Goal: Complete application form

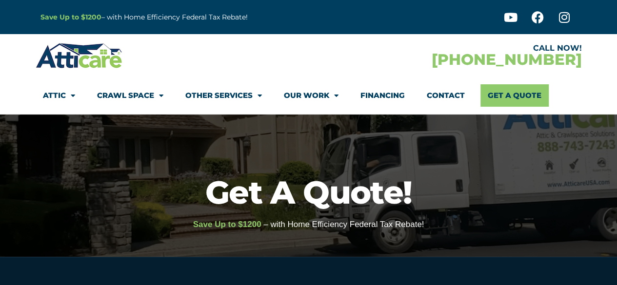
click at [453, 95] on link "Contact" at bounding box center [446, 95] width 38 height 22
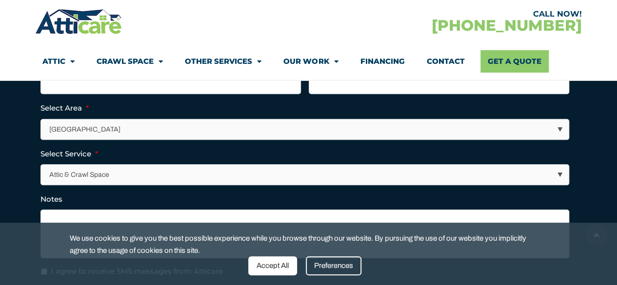
scroll to position [274, 0]
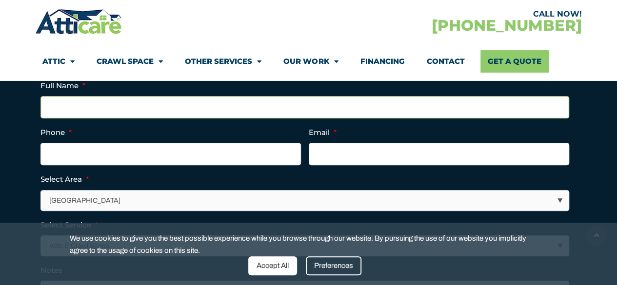
click at [132, 104] on input "Full Name *" at bounding box center [305, 107] width 529 height 22
type input "[PERSON_NAME]"
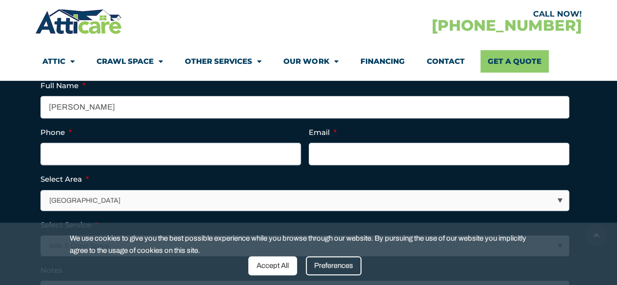
type input "5204827881"
type input "[EMAIL_ADDRESS][DOMAIN_NAME]"
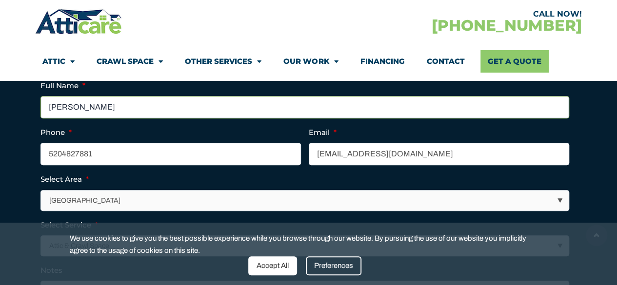
type input "[PHONE_NUMBER]"
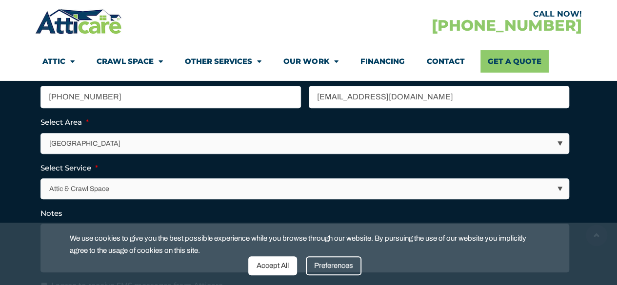
scroll to position [332, 0]
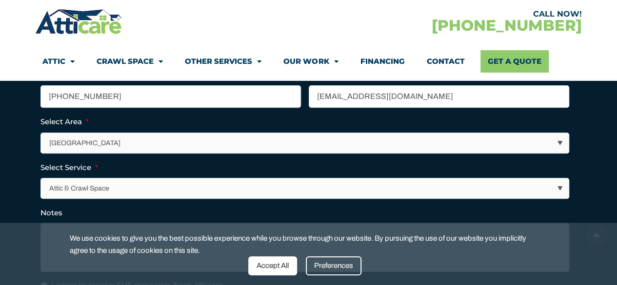
click at [136, 137] on select "[GEOGRAPHIC_DATA] [GEOGRAPHIC_DATA] [US_STATE] / [US_STATE] Area Other Areas" at bounding box center [305, 143] width 528 height 20
select select "[US_STATE] / [US_STATE][GEOGRAPHIC_DATA]"
click at [41, 133] on select "[GEOGRAPHIC_DATA] [GEOGRAPHIC_DATA] [US_STATE] / [US_STATE] Area Other Areas" at bounding box center [305, 143] width 528 height 20
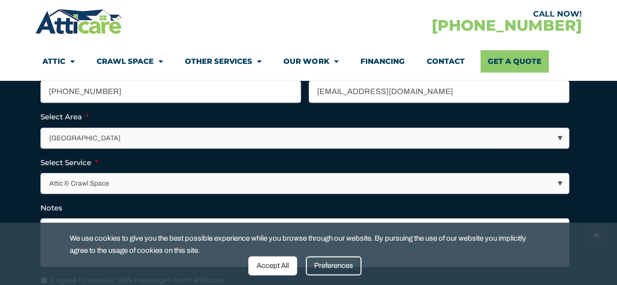
scroll to position [337, 0]
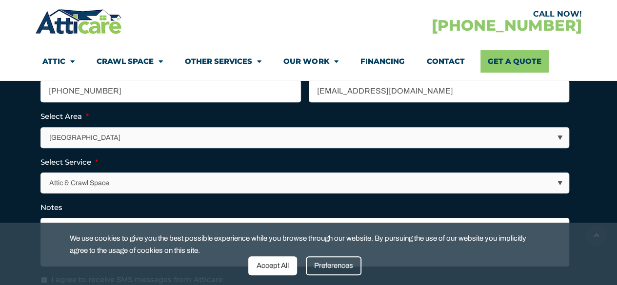
click at [140, 186] on select "Attic & Crawl Space Insulation Roofing Solar Energy Other Services" at bounding box center [305, 183] width 528 height 20
select select "Roofing"
click at [41, 173] on select "Attic & Crawl Space Insulation Roofing Solar Energy Other Services" at bounding box center [305, 183] width 528 height 20
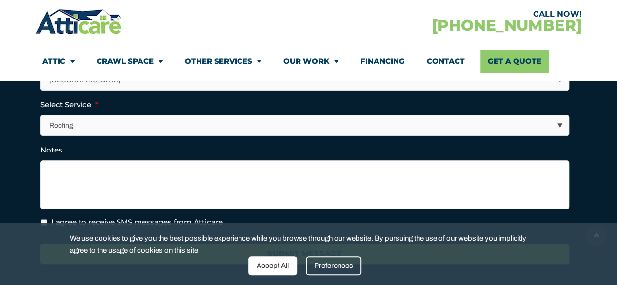
scroll to position [396, 0]
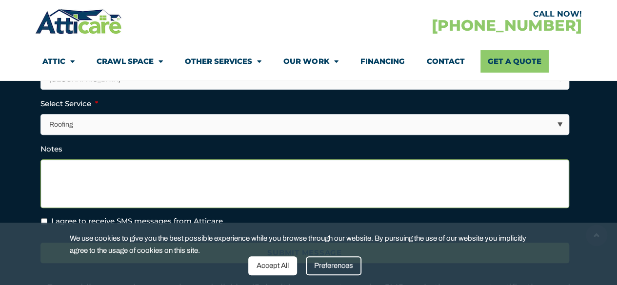
click at [107, 186] on textarea "Notes" at bounding box center [305, 184] width 529 height 49
click at [150, 195] on textarea "Notes" at bounding box center [305, 184] width 529 height 49
paste textarea "Hello, I am [PERSON_NAME] l ..I'm sending you this email because I just acquire…"
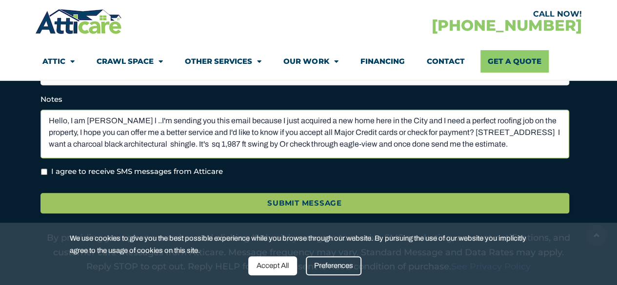
scroll to position [455, 0]
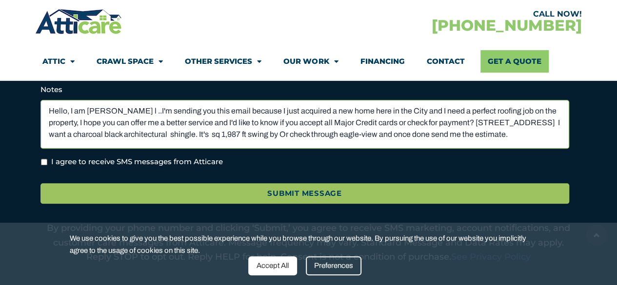
type textarea "Hello, I am [PERSON_NAME] l ..I'm sending you this email because I just acquire…"
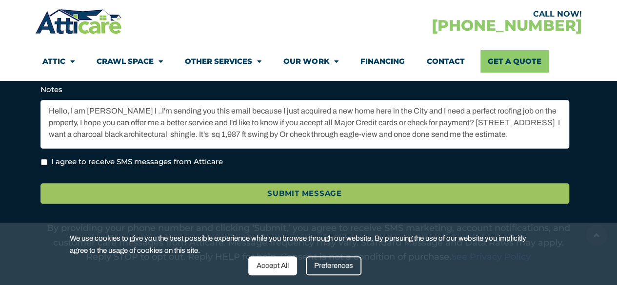
click at [45, 159] on input "I agree to receive SMS messages from Atticare" at bounding box center [44, 162] width 6 height 6
checkbox input "true"
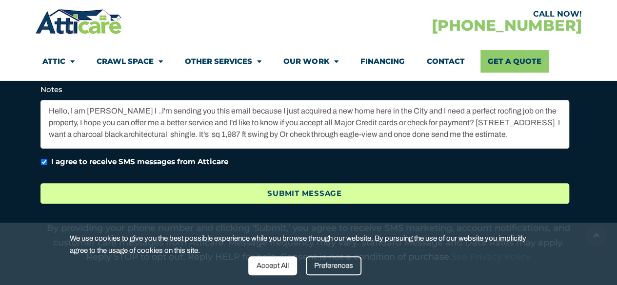
click at [292, 196] on input "Submit Message" at bounding box center [305, 193] width 529 height 21
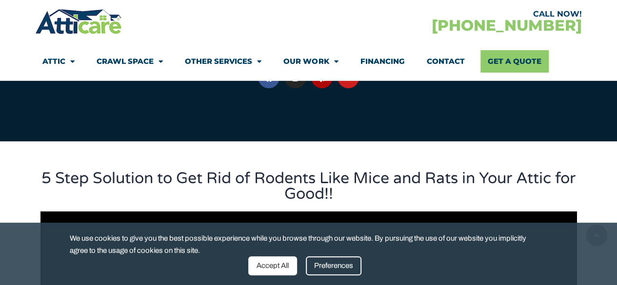
scroll to position [167, 0]
